Goal: Task Accomplishment & Management: Use online tool/utility

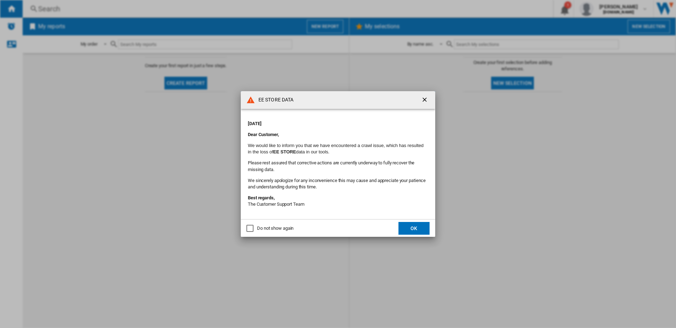
drag, startPoint x: 124, startPoint y: 176, endPoint x: 132, endPoint y: 175, distance: 8.6
click at [124, 176] on div "EE STORE DATA [DATE] Dear Customer, We would like to inform you that we have en…" at bounding box center [338, 164] width 676 height 328
click at [419, 232] on button "OK" at bounding box center [414, 228] width 31 height 13
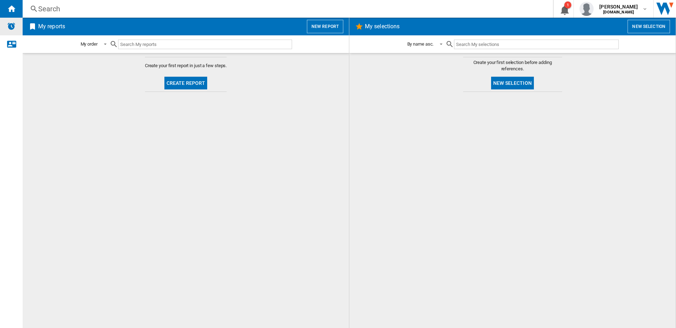
click at [7, 26] on img "Alerts" at bounding box center [11, 26] width 8 height 8
click at [561, 7] on ng-md-icon "1\a notification" at bounding box center [564, 9] width 8 height 9
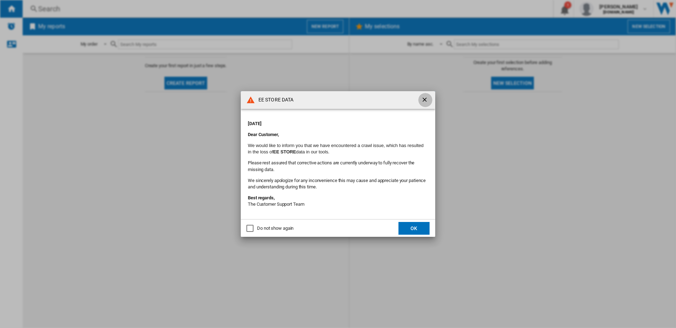
click at [423, 100] on ng-md-icon "getI18NText('BUTTONS.CLOSE_DIALOG')" at bounding box center [425, 100] width 8 height 8
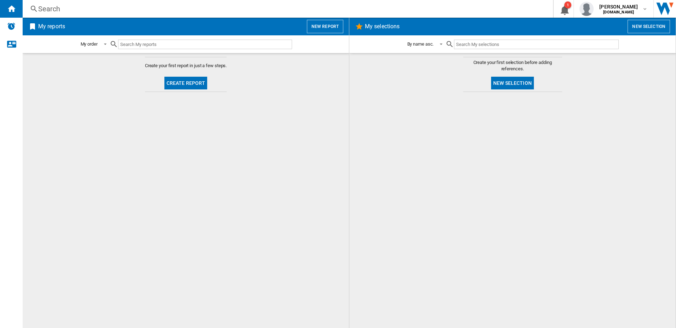
click at [150, 41] on input "text" at bounding box center [205, 45] width 174 height 10
click at [101, 45] on span at bounding box center [103, 44] width 8 height 6
type md-option "MY_ORDER"
click at [619, 3] on md-backdrop at bounding box center [338, 164] width 676 height 328
click at [621, 7] on span "[PERSON_NAME]" at bounding box center [618, 6] width 39 height 7
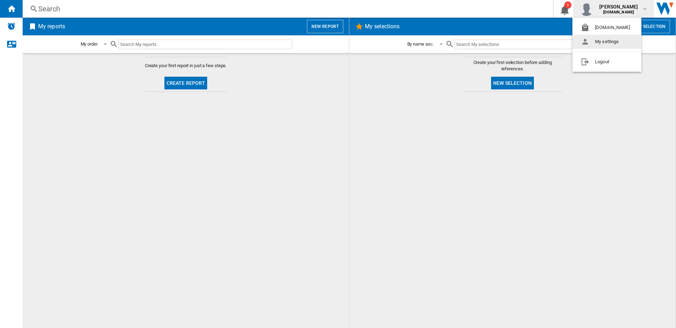
drag, startPoint x: 540, startPoint y: 180, endPoint x: 631, endPoint y: 74, distance: 140.0
click at [540, 180] on md-backdrop at bounding box center [338, 164] width 676 height 328
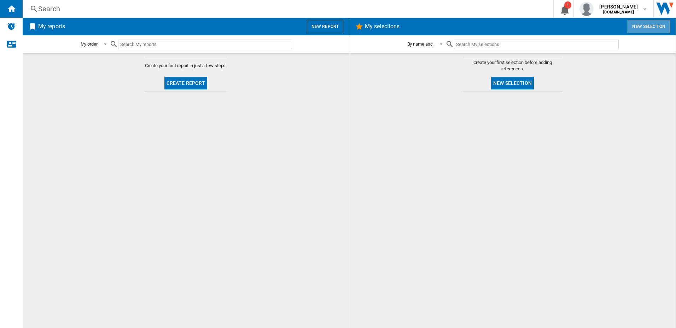
click at [646, 23] on button "New selection" at bounding box center [649, 26] width 42 height 13
click at [315, 24] on button "New report" at bounding box center [325, 26] width 36 height 13
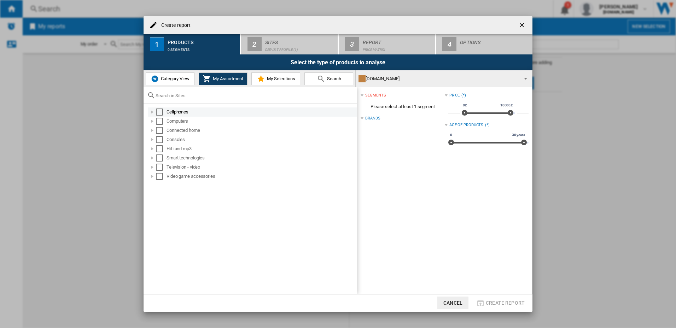
click at [157, 113] on div "Select" at bounding box center [159, 112] width 7 height 7
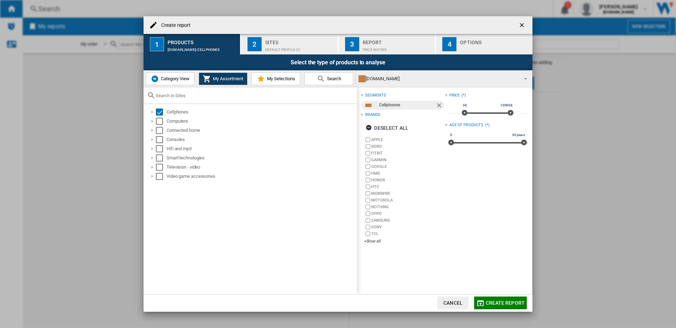
click at [505, 302] on span "Create report" at bounding box center [505, 303] width 39 height 6
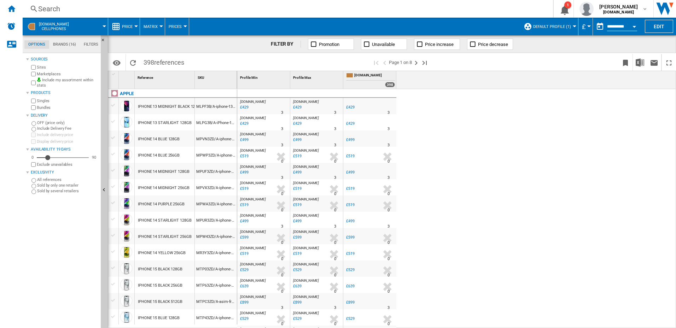
drag, startPoint x: 429, startPoint y: 140, endPoint x: 327, endPoint y: 132, distance: 102.6
click at [417, 64] on ng-md-icon "Next page" at bounding box center [416, 63] width 8 height 8
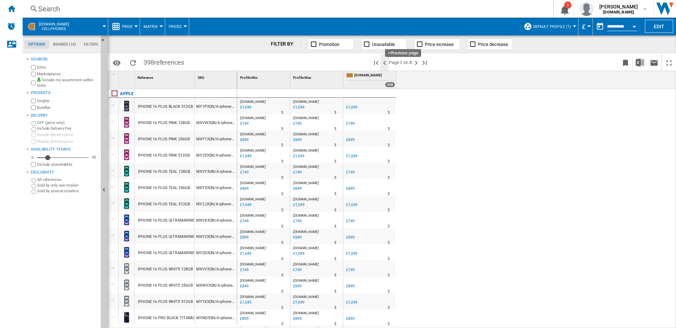
click at [384, 62] on ng-md-icon ">Previous page" at bounding box center [385, 63] width 8 height 8
click at [172, 23] on button "Prices" at bounding box center [177, 27] width 17 height 18
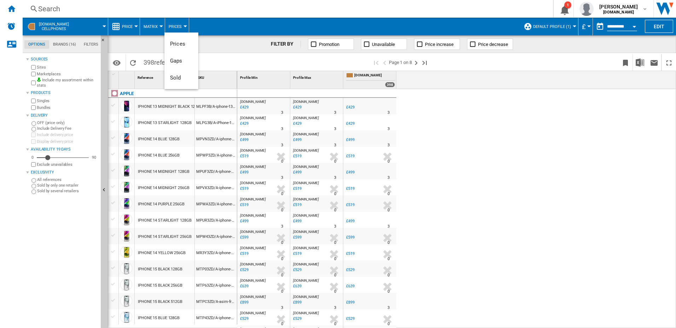
click at [158, 26] on md-backdrop at bounding box center [338, 164] width 676 height 328
click at [156, 27] on span "Matrix" at bounding box center [151, 26] width 14 height 5
click at [131, 29] on md-backdrop at bounding box center [338, 164] width 676 height 328
click at [129, 25] on span "Price" at bounding box center [127, 26] width 11 height 5
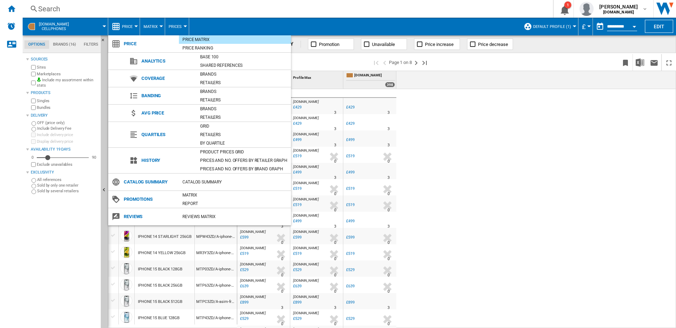
click at [539, 176] on md-backdrop at bounding box center [338, 164] width 676 height 328
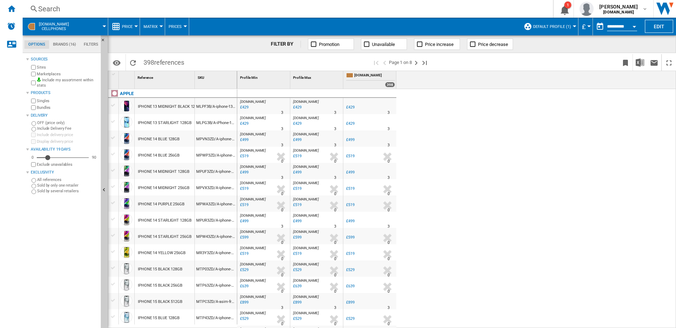
click at [66, 45] on md-tab-item "Brands (16)" at bounding box center [64, 44] width 31 height 8
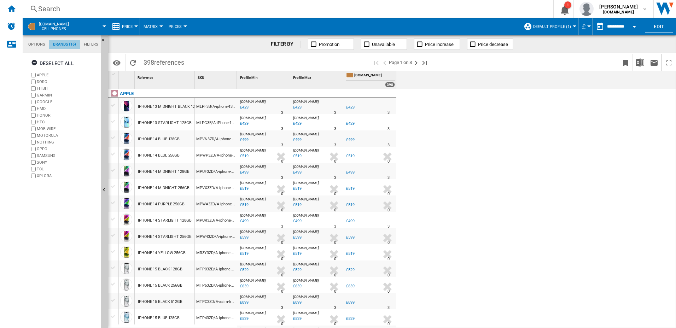
scroll to position [27, 0]
click at [86, 44] on md-tab-item "Filters" at bounding box center [91, 44] width 22 height 8
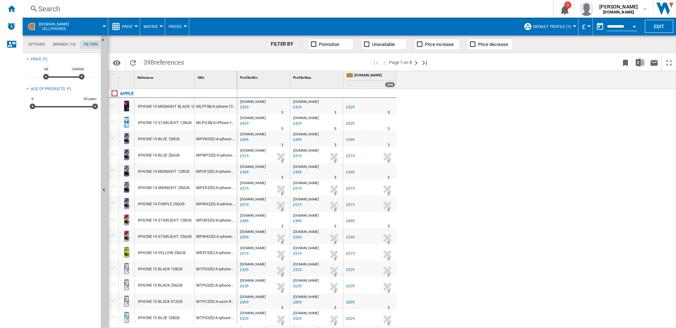
scroll to position [46, 0]
click at [41, 45] on md-tab-item "Options" at bounding box center [36, 44] width 25 height 8
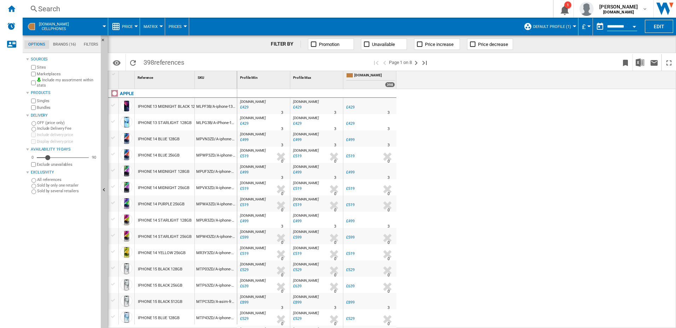
click at [103, 23] on span at bounding box center [91, 27] width 25 height 18
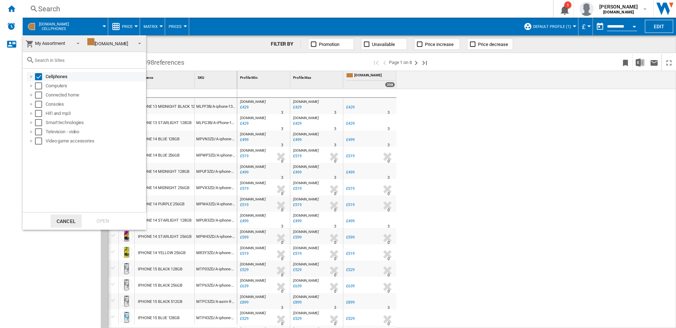
click at [34, 76] on div at bounding box center [31, 76] width 7 height 7
click at [250, 16] on md-backdrop at bounding box center [338, 164] width 676 height 328
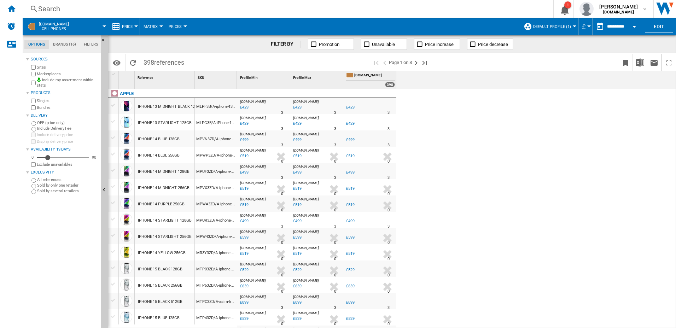
click at [584, 28] on span "£" at bounding box center [584, 26] width 4 height 7
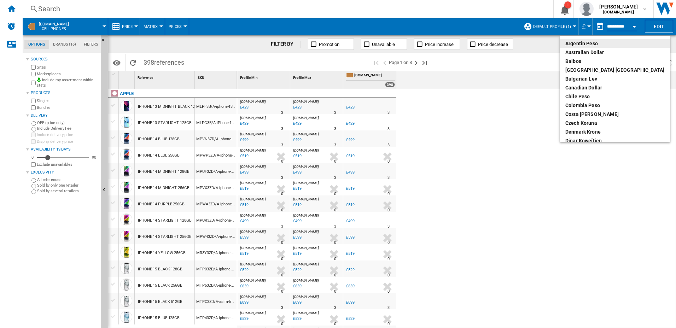
click at [495, 24] on md-backdrop at bounding box center [338, 164] width 676 height 328
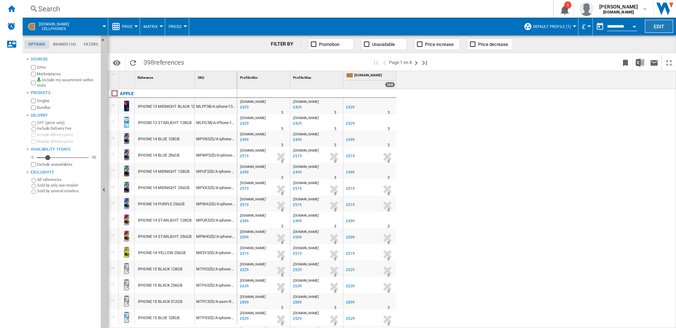
click at [656, 27] on button "Edit" at bounding box center [659, 26] width 28 height 13
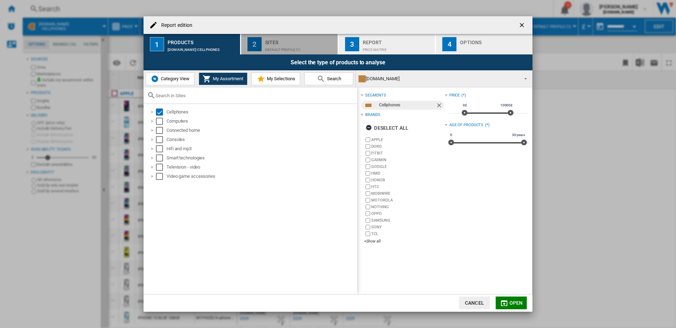
click at [275, 44] on div "Sites" at bounding box center [300, 40] width 70 height 7
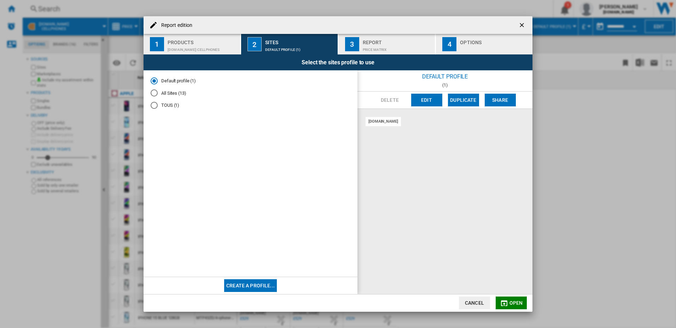
click at [155, 93] on div "All Sites (13)" at bounding box center [154, 92] width 7 height 7
click at [512, 299] on button "Open" at bounding box center [511, 303] width 31 height 13
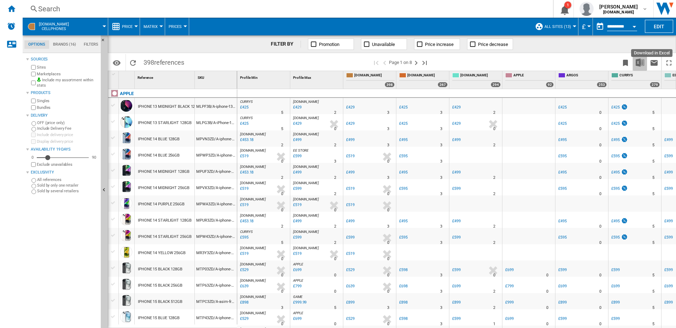
click at [640, 62] on img "Download in Excel" at bounding box center [640, 62] width 8 height 8
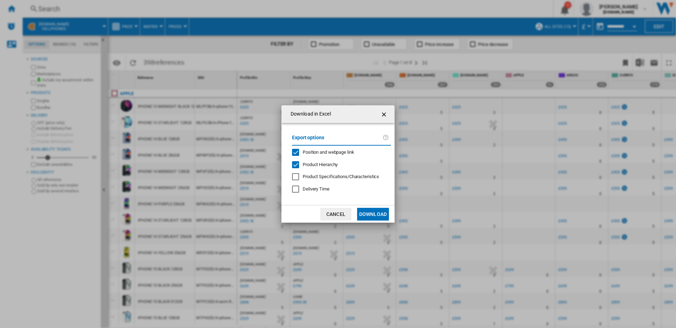
click at [332, 213] on button "Cancel" at bounding box center [335, 214] width 31 height 13
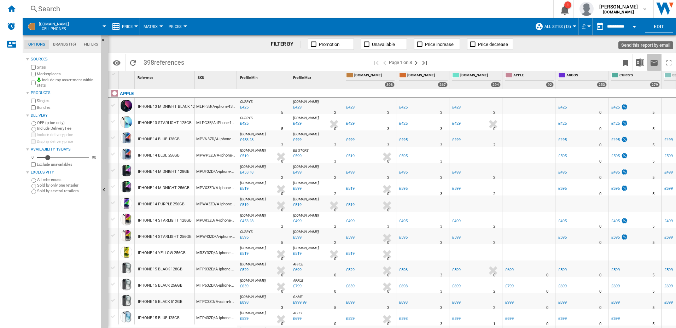
click at [657, 64] on ng-md-icon "Send this report by email" at bounding box center [654, 63] width 8 height 8
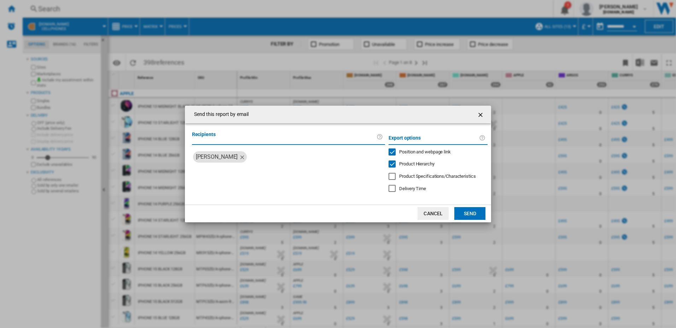
click at [477, 215] on button "Send" at bounding box center [469, 213] width 31 height 13
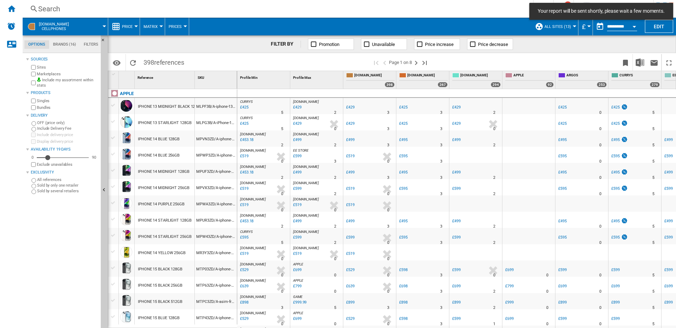
click at [569, 41] on div "FILTER BY Promotion Unavailable Price increase Price decrease" at bounding box center [392, 44] width 568 height 18
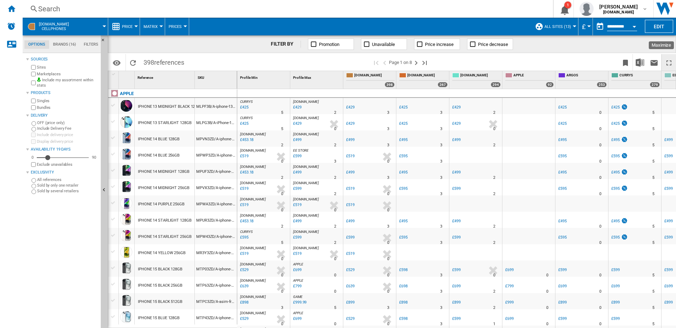
click at [672, 66] on ng-md-icon "Maximize" at bounding box center [669, 63] width 8 height 8
